Goal: Navigation & Orientation: Find specific page/section

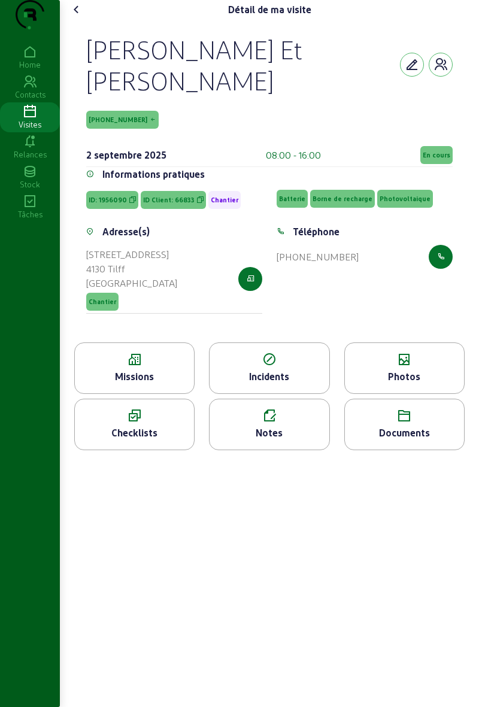
click at [73, 17] on icon at bounding box center [76, 9] width 14 height 14
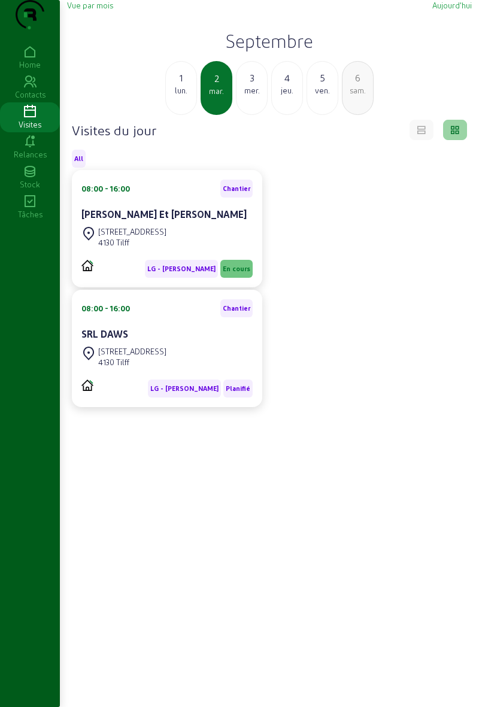
click at [28, 119] on icon at bounding box center [30, 112] width 60 height 14
click at [254, 96] on div "mer." at bounding box center [251, 90] width 31 height 11
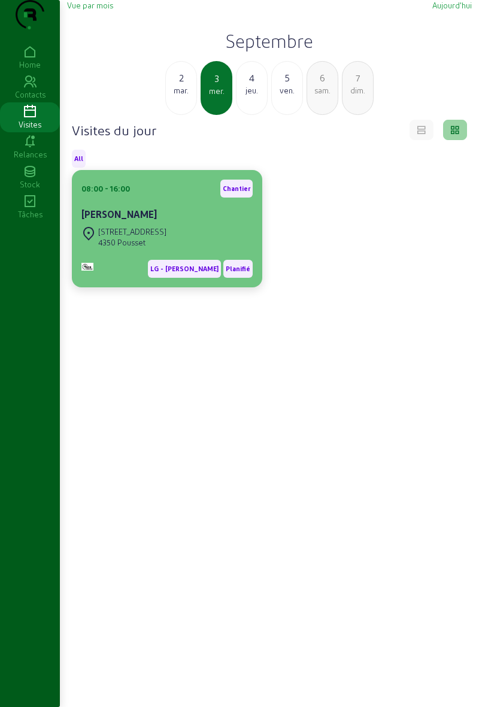
click at [198, 248] on div "[STREET_ADDRESS]" at bounding box center [166, 237] width 171 height 26
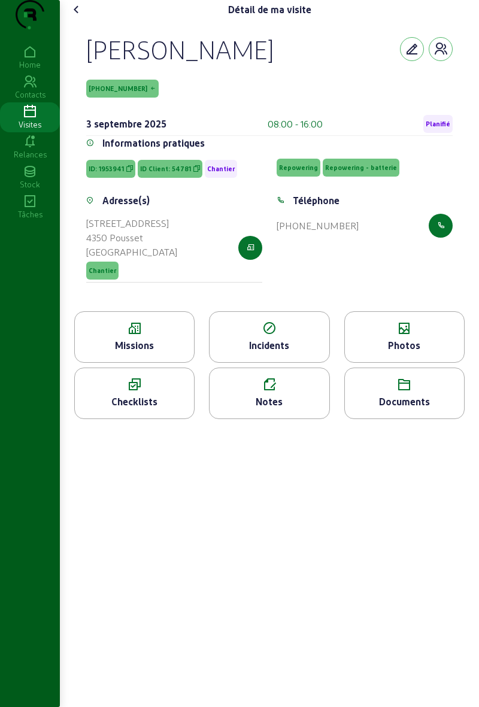
click at [162, 353] on div "Missions" at bounding box center [134, 345] width 119 height 14
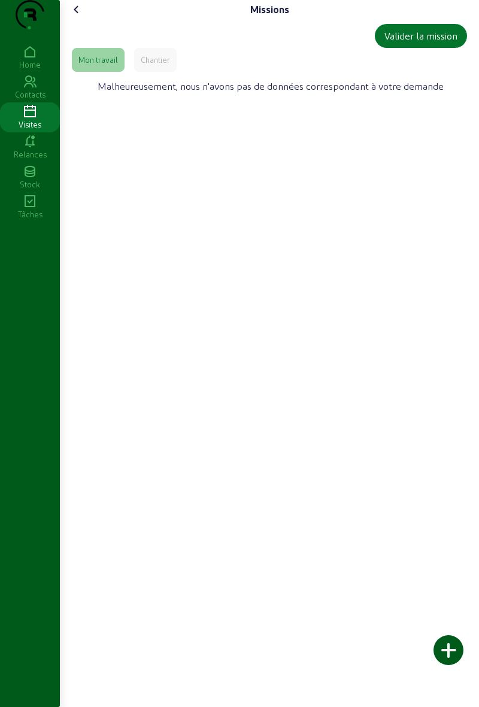
click at [159, 65] on div "Chantier" at bounding box center [155, 59] width 29 height 11
